Goal: Communication & Community: Answer question/provide support

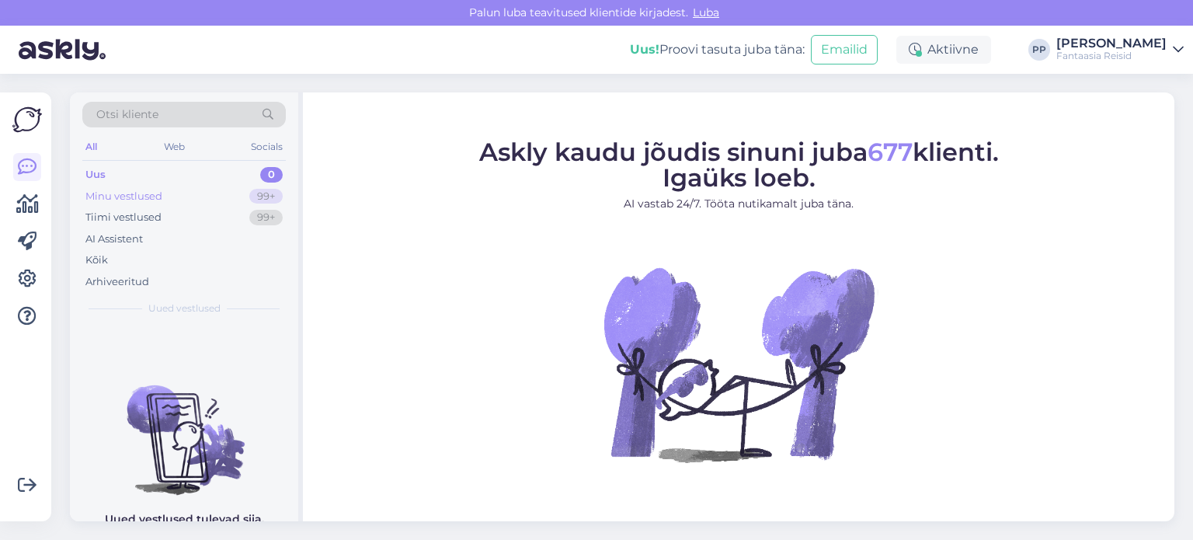
click at [193, 189] on div "Minu vestlused 99+" at bounding box center [184, 197] width 204 height 22
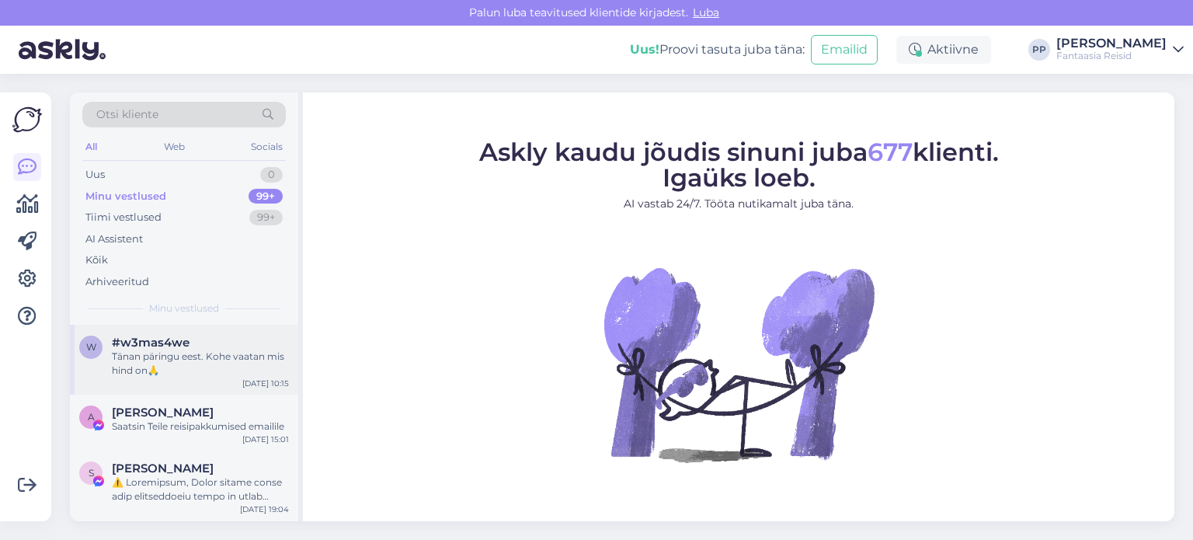
click at [185, 357] on div "Tänan päringu eest. Kohe vaatan mis hind on🙏" at bounding box center [200, 364] width 177 height 28
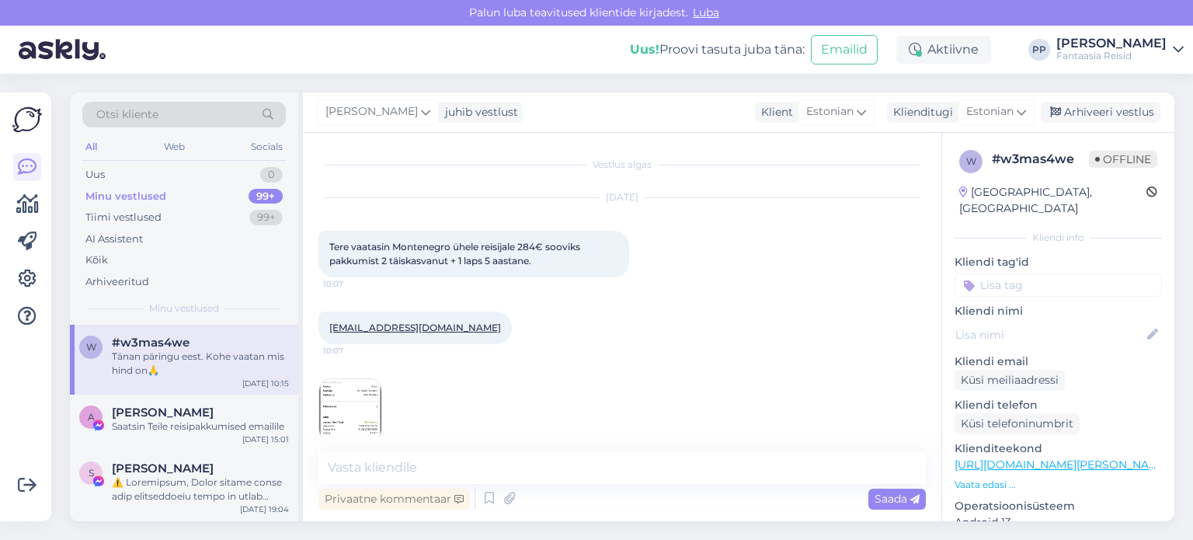
scroll to position [155, 0]
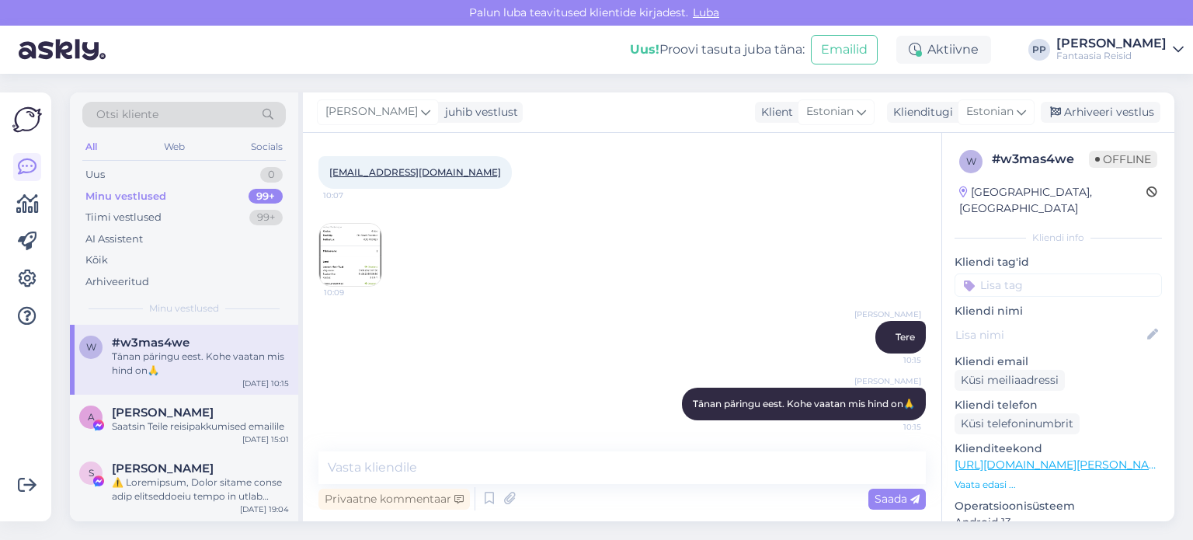
click at [366, 261] on img at bounding box center [350, 255] width 62 height 62
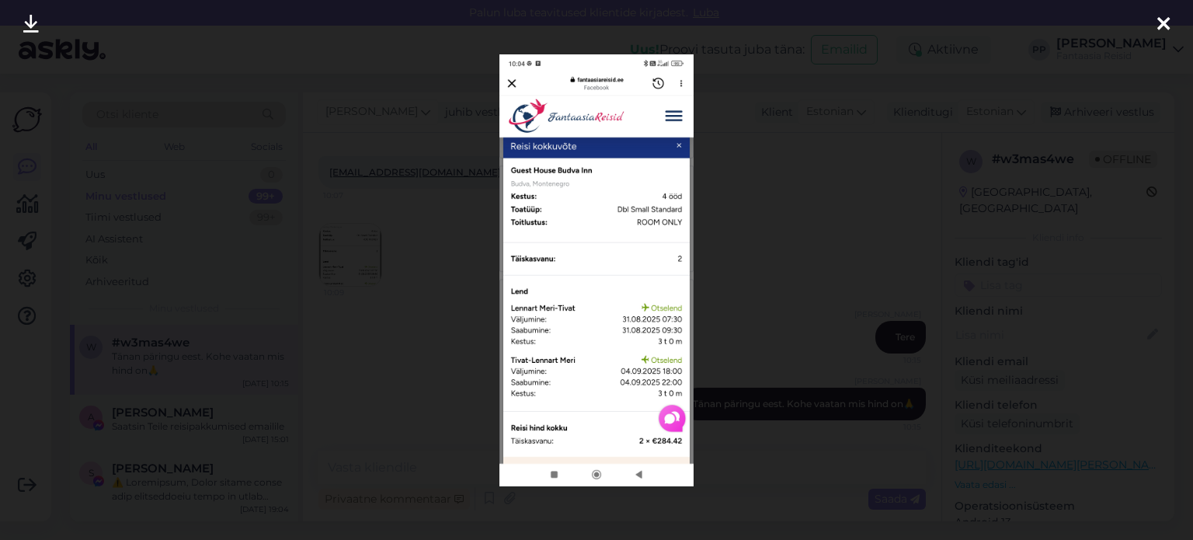
click at [1169, 21] on icon at bounding box center [1164, 25] width 12 height 20
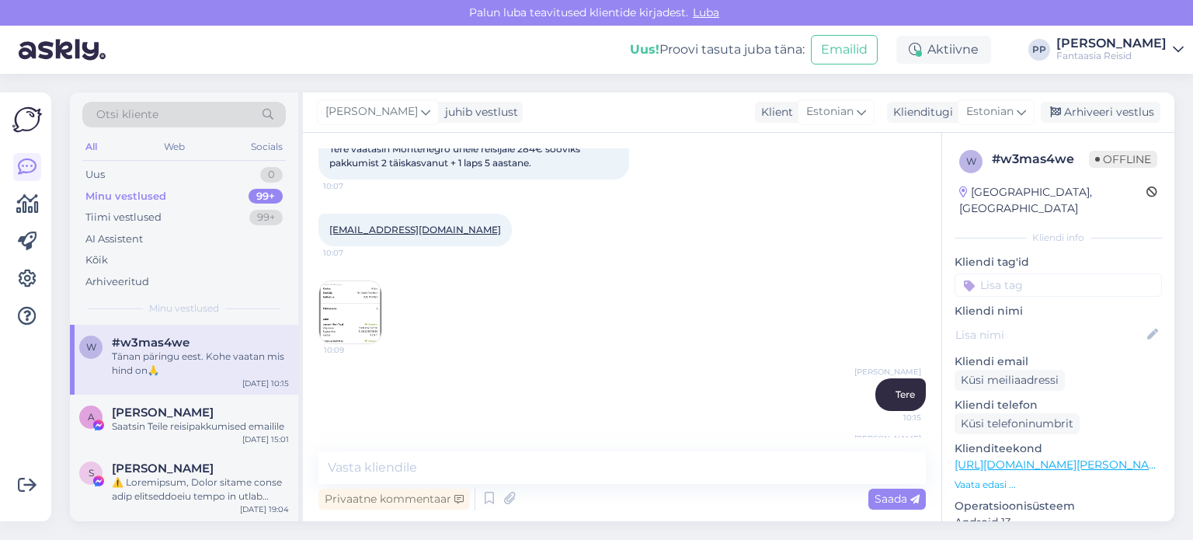
scroll to position [155, 0]
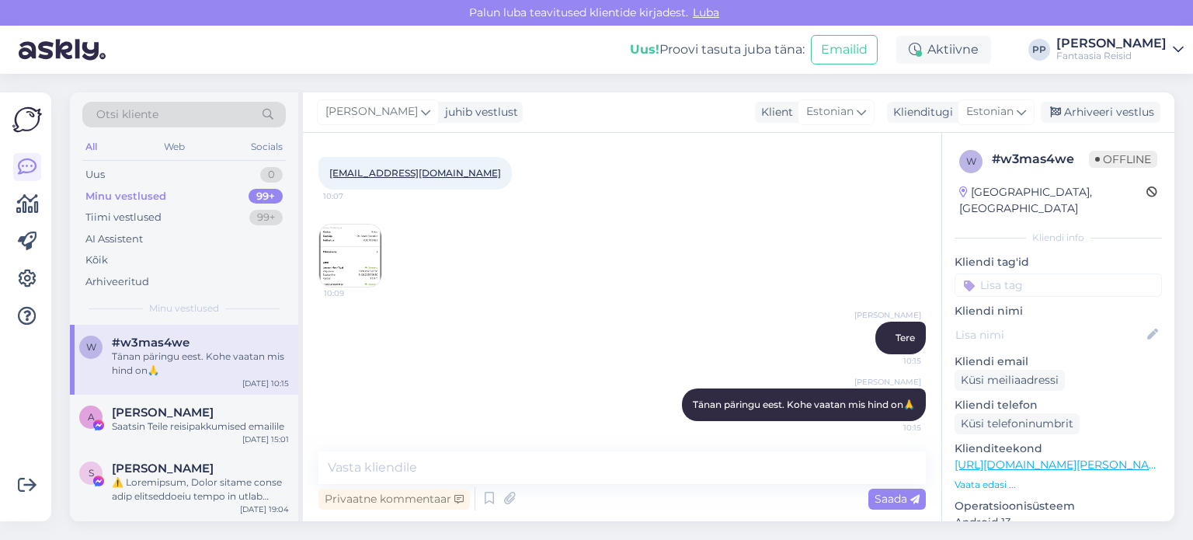
click at [359, 260] on img at bounding box center [350, 256] width 62 height 62
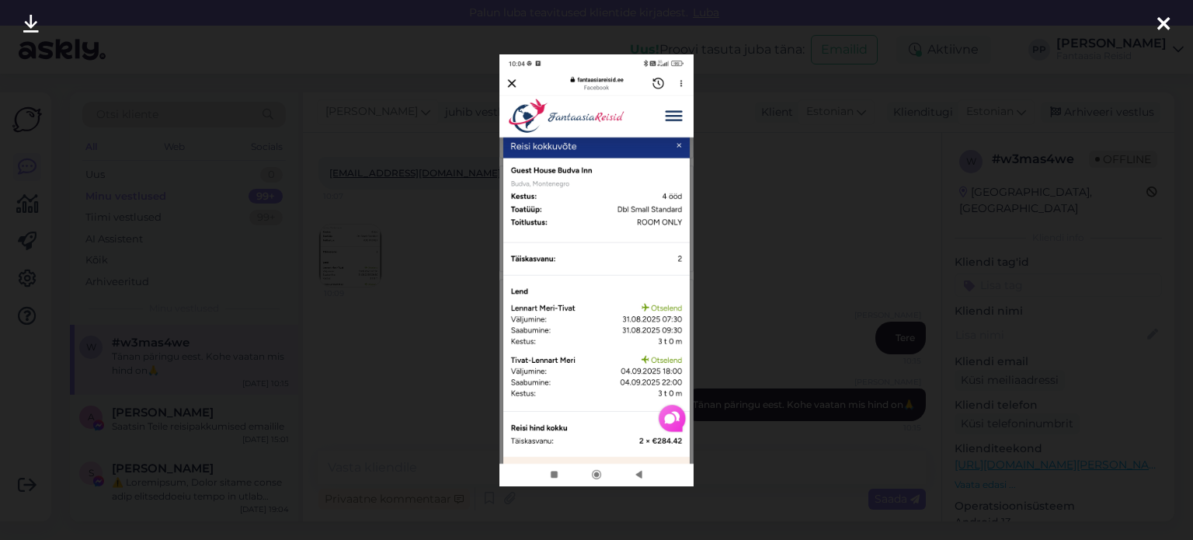
click at [1162, 21] on icon at bounding box center [1164, 25] width 12 height 20
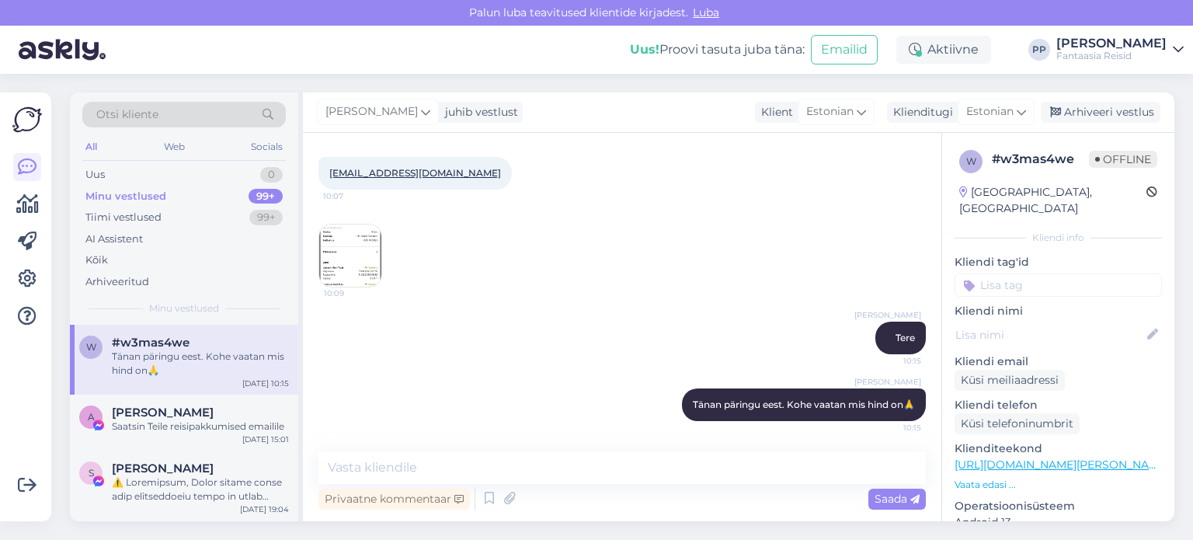
click at [364, 253] on img at bounding box center [350, 256] width 62 height 62
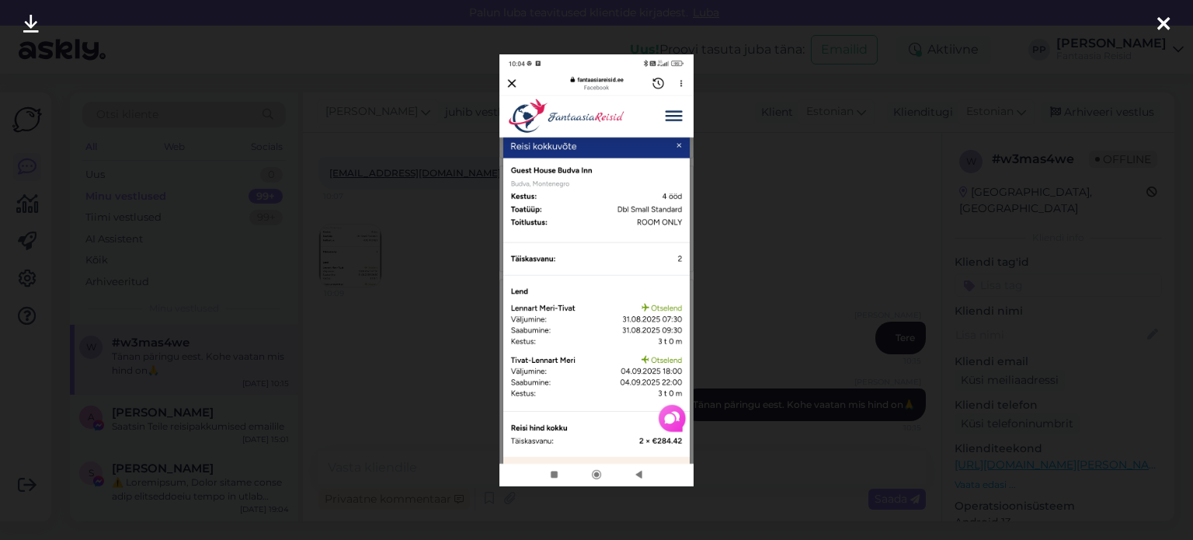
click at [1165, 20] on icon at bounding box center [1164, 25] width 12 height 20
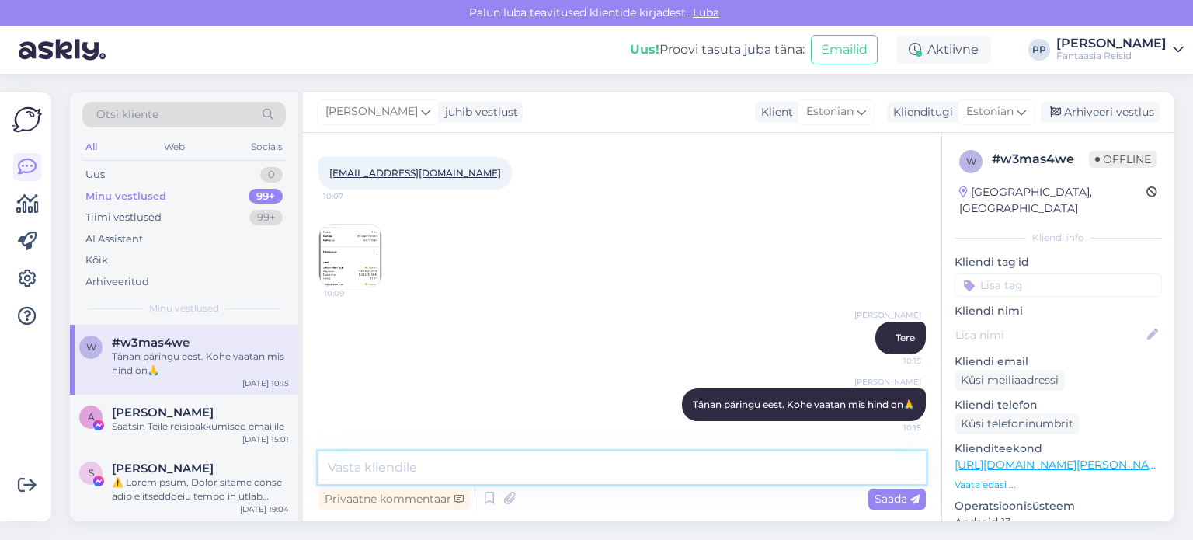
click at [435, 470] on textarea at bounding box center [623, 467] width 608 height 33
type textarea "T"
type textarea "Vaatasin et kahjuks on välja müüdud 4 ööd"
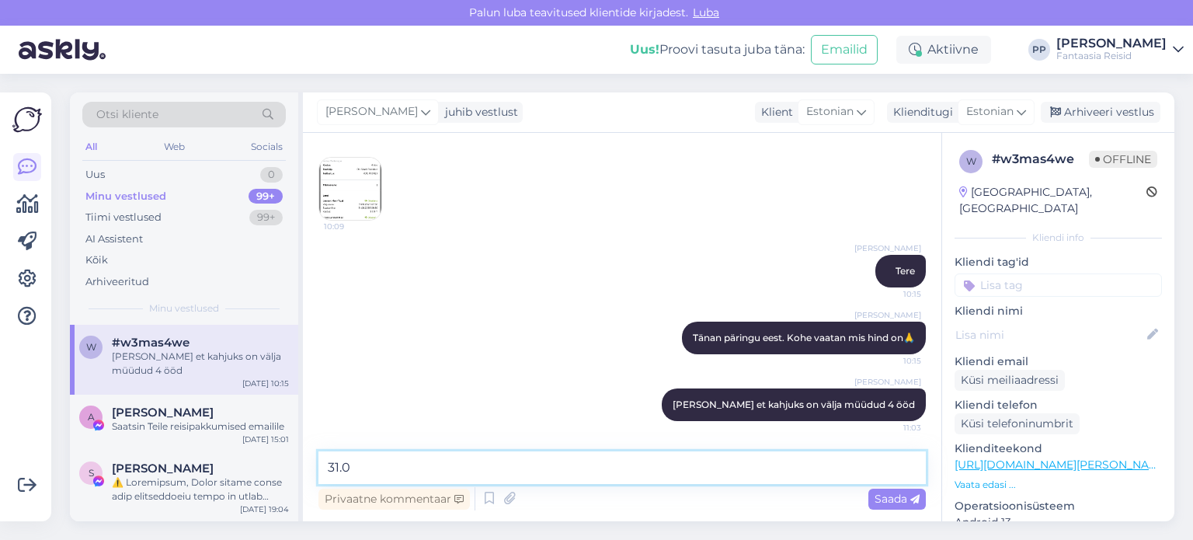
type textarea "31.08"
